Goal: Information Seeking & Learning: Learn about a topic

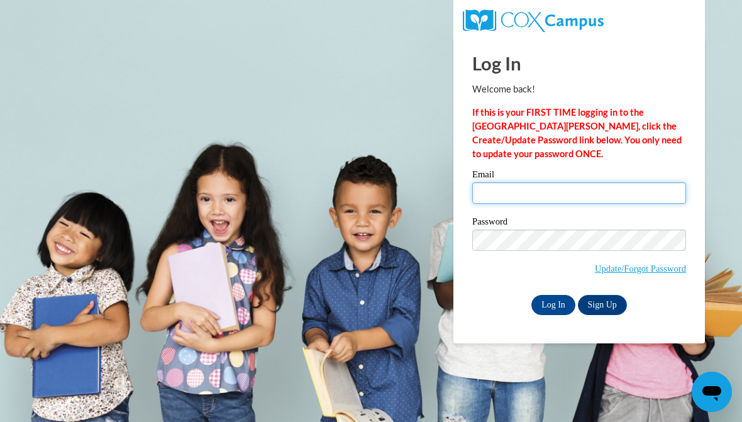
click at [519, 202] on input "Email" at bounding box center [579, 192] width 214 height 21
type input "alyssablair67@gmail.com"
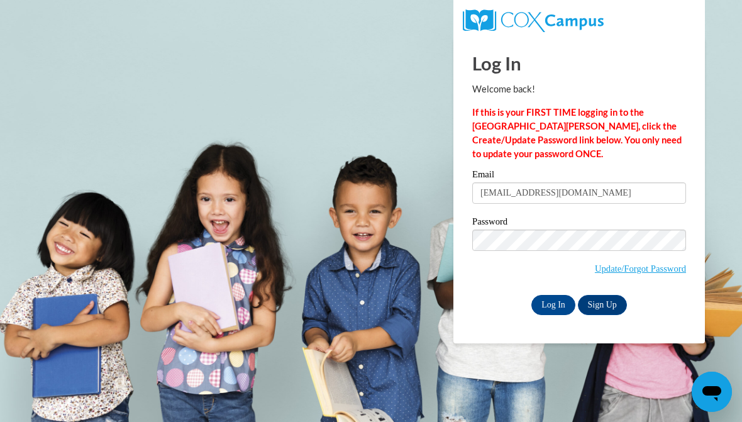
click at [554, 306] on input "Log In" at bounding box center [553, 305] width 44 height 20
click at [551, 298] on input "Log In" at bounding box center [553, 305] width 44 height 20
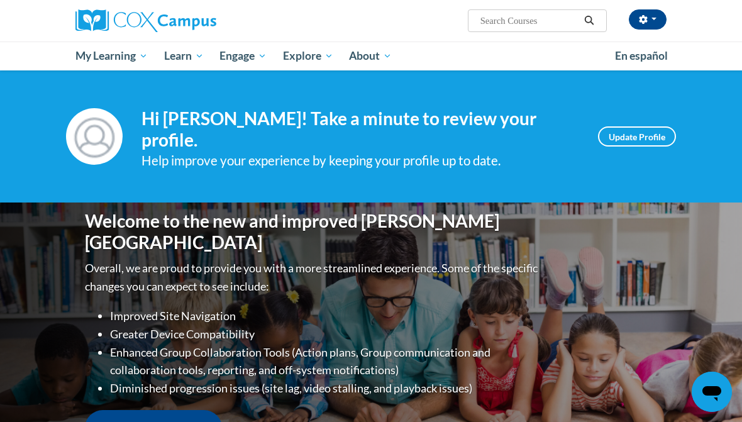
click at [0, 0] on span "My Course Progress" at bounding box center [0, 0] width 0 height 0
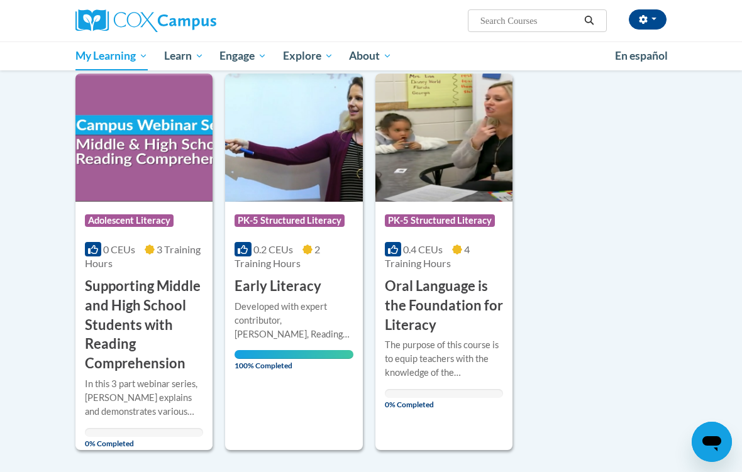
scroll to position [155, 0]
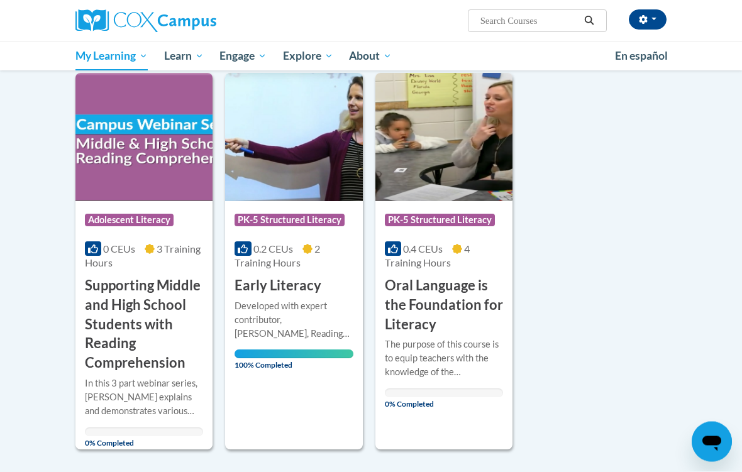
click at [453, 300] on h3 "Oral Language is the Foundation for Literacy" at bounding box center [444, 306] width 118 height 58
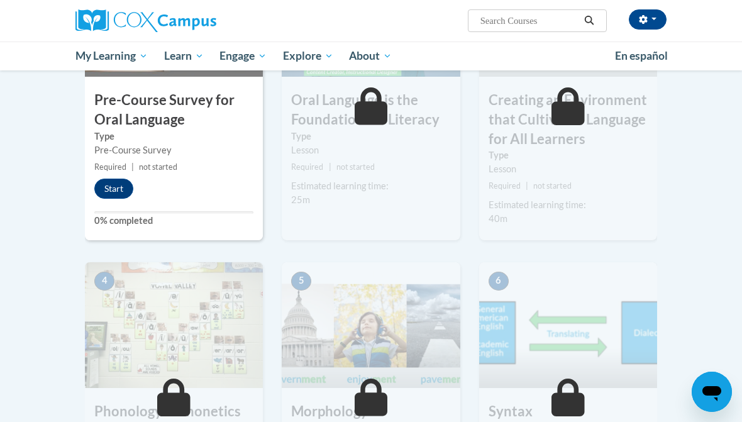
scroll to position [393, 0]
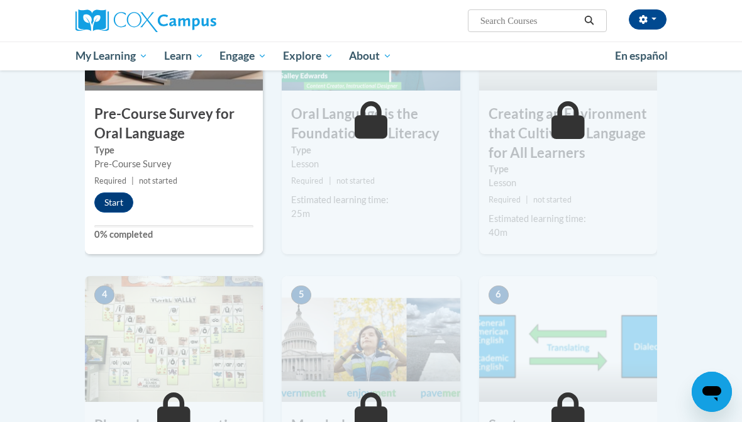
click at [115, 197] on button "Start" at bounding box center [113, 202] width 39 height 20
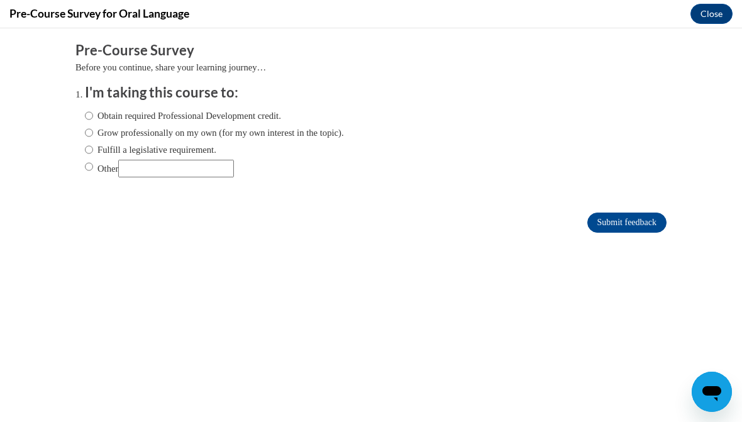
scroll to position [0, 0]
click at [97, 111] on label "Obtain required Professional Development credit." at bounding box center [183, 116] width 196 height 14
click at [93, 111] on input "Obtain required Professional Development credit." at bounding box center [89, 116] width 8 height 14
radio input "true"
click at [93, 130] on input "Grow professionally on my own (for my own interest in the topic)." at bounding box center [89, 133] width 8 height 14
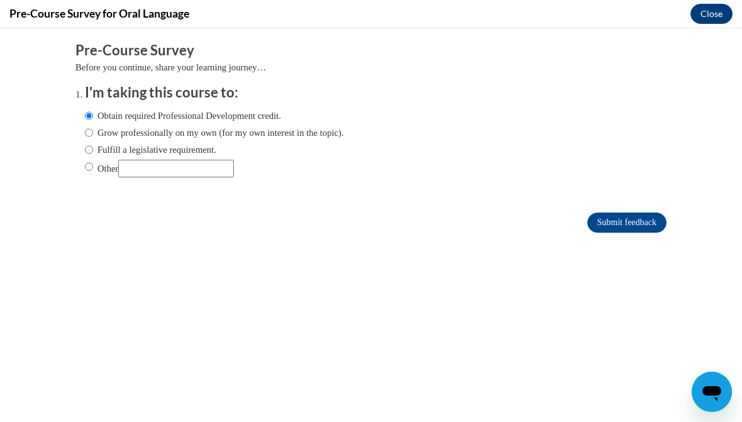
radio input "true"
click at [647, 228] on input "Submit feedback" at bounding box center [626, 222] width 79 height 20
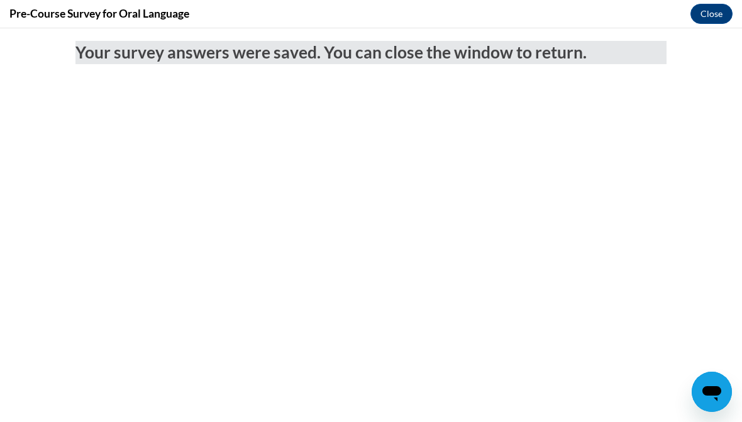
click at [707, 13] on button "Close" at bounding box center [711, 14] width 42 height 20
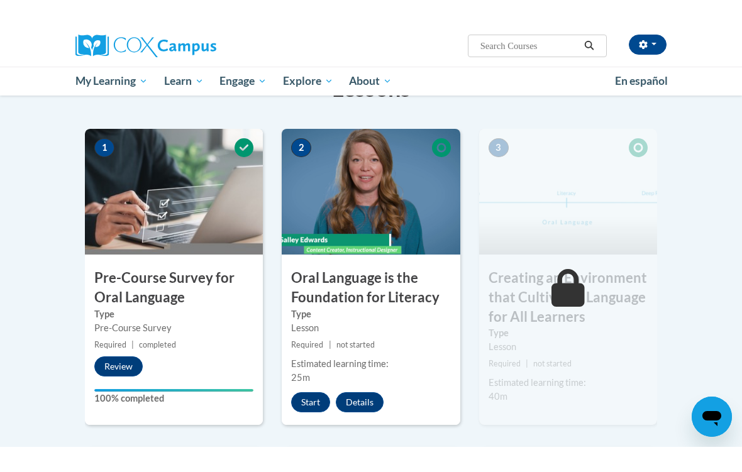
scroll to position [205, 0]
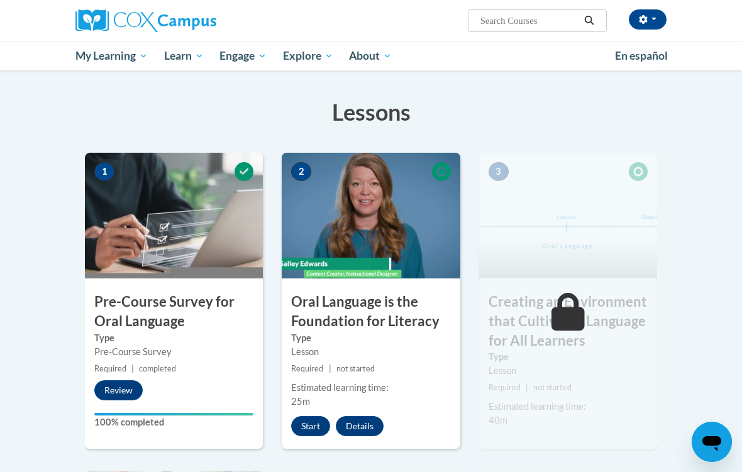
click at [309, 417] on button "Start" at bounding box center [310, 426] width 39 height 20
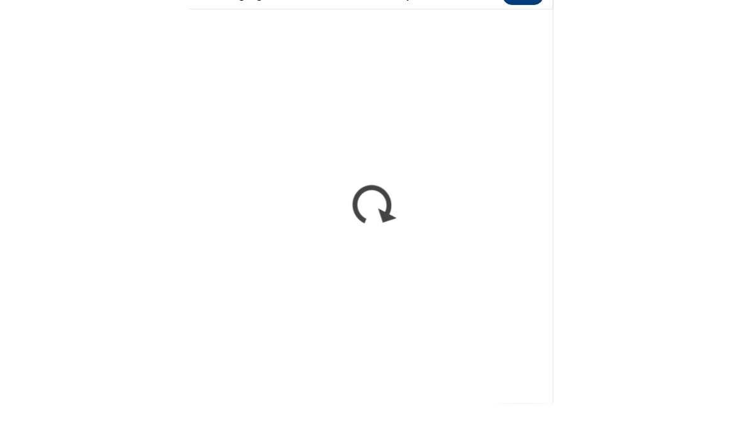
scroll to position [224, 0]
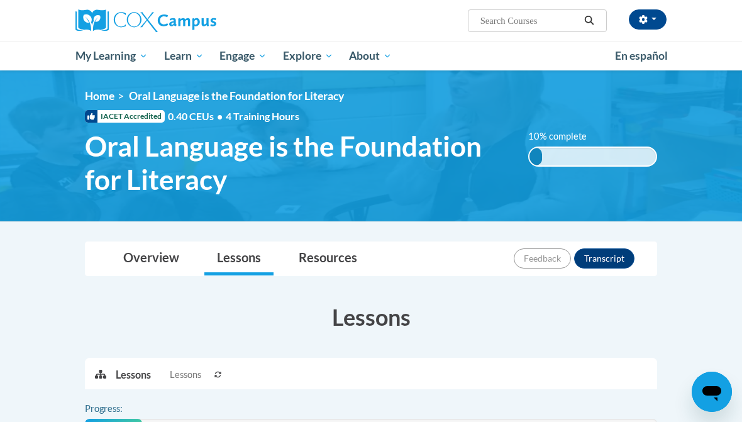
scroll to position [224, 0]
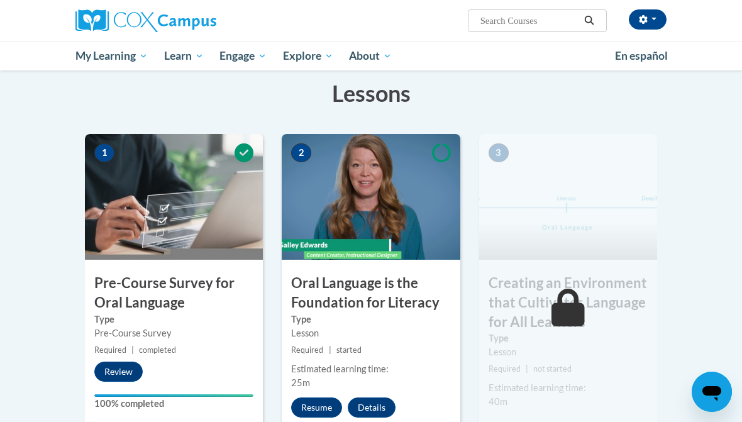
click at [320, 405] on button "Resume" at bounding box center [316, 407] width 51 height 20
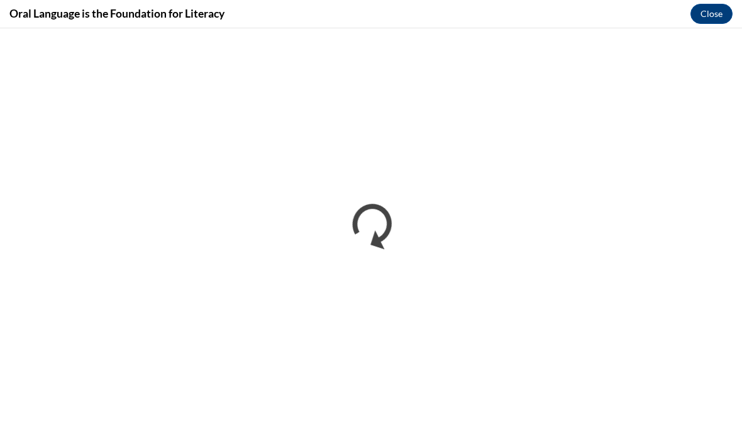
scroll to position [0, 0]
